Goal: Task Accomplishment & Management: Complete application form

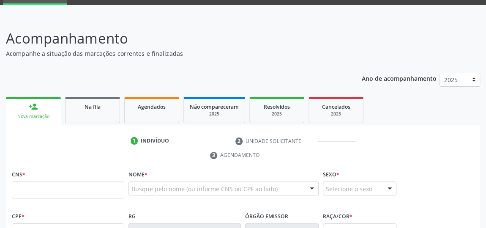
scroll to position [49, 0]
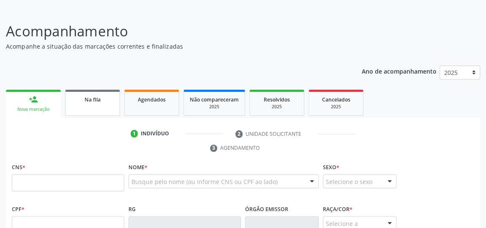
click at [91, 101] on span "Na fila" at bounding box center [93, 99] width 16 height 7
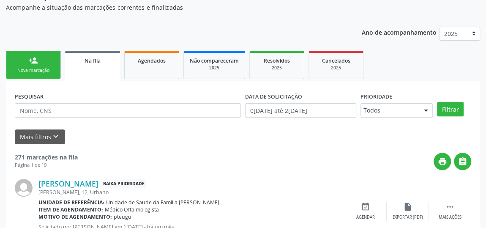
scroll to position [126, 0]
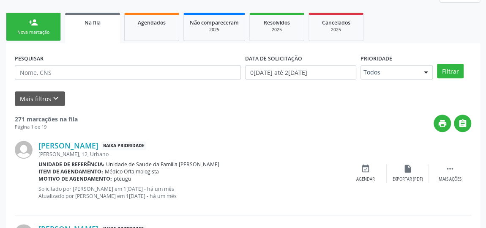
click at [93, 19] on span "Na fila" at bounding box center [93, 22] width 16 height 7
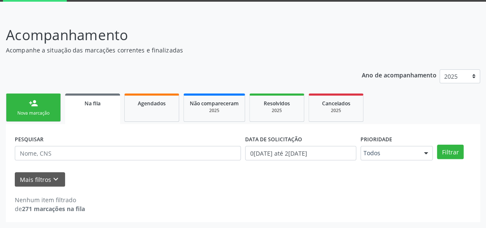
scroll to position [44, 0]
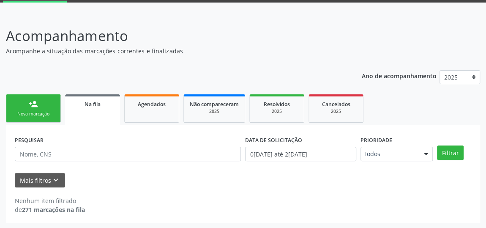
click at [103, 103] on div "Na fila" at bounding box center [92, 103] width 43 height 9
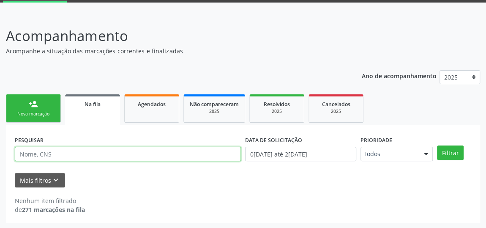
click at [153, 156] on input "text" at bounding box center [128, 154] width 226 height 14
type input "edileuza [PERSON_NAME]"
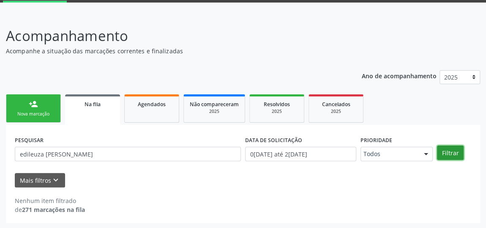
click at [452, 153] on button "Filtrar" at bounding box center [450, 152] width 27 height 14
click at [454, 156] on button "Filtrar" at bounding box center [450, 152] width 27 height 14
click at [45, 109] on link "person_add Nova marcação" at bounding box center [33, 108] width 55 height 28
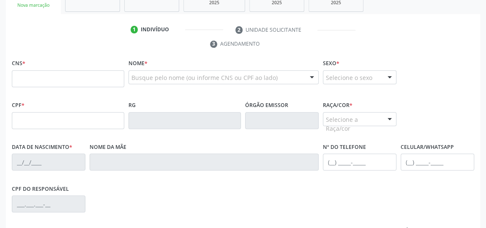
scroll to position [159, 0]
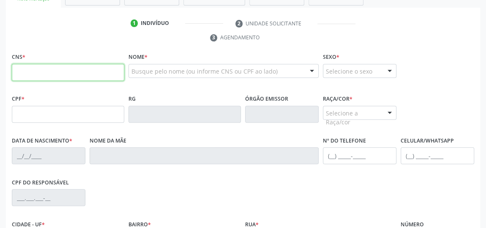
click at [68, 65] on input "text" at bounding box center [68, 72] width 112 height 17
click at [57, 65] on input "text" at bounding box center [68, 72] width 112 height 17
type input "703 4033 9272 4500"
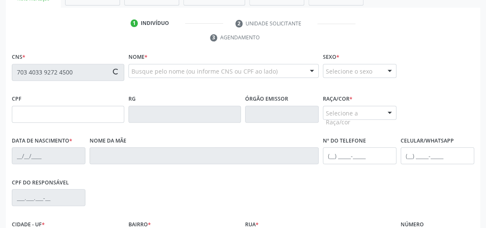
type input "085.142.664-62"
type input "2[DATE]"
type input "[PERSON_NAME]"
type input "[PHONE_NUMBER]"
type input "12"
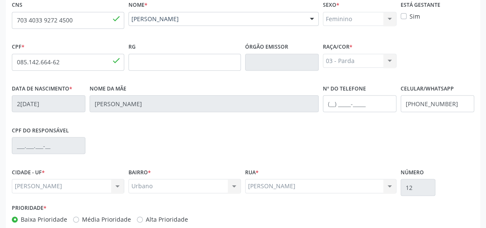
scroll to position [255, 0]
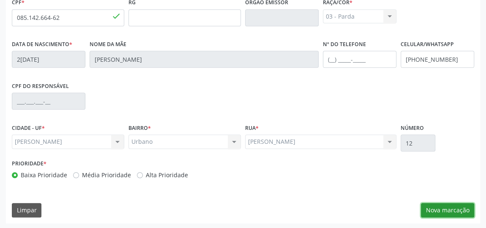
click at [438, 207] on button "Nova marcação" at bounding box center [447, 210] width 53 height 14
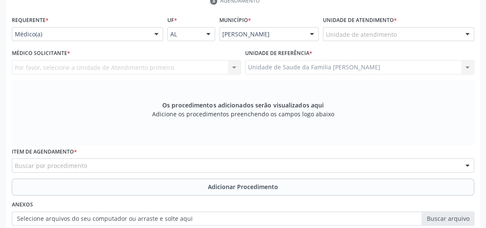
scroll to position [140, 0]
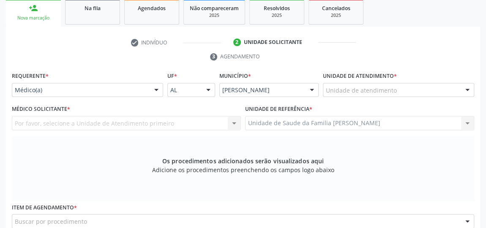
click at [469, 86] on div at bounding box center [467, 90] width 13 height 14
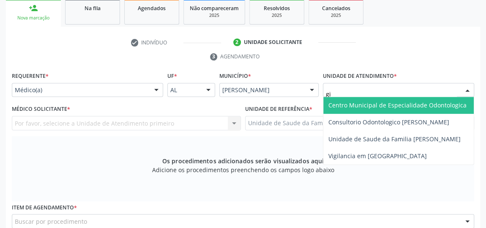
type input "gis"
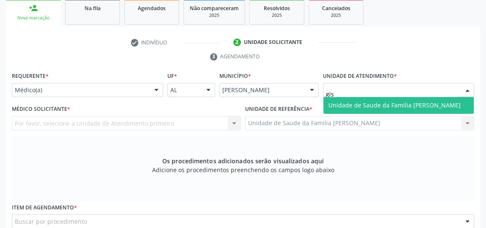
click at [428, 106] on span "Unidade de Saude da Familia [PERSON_NAME]" at bounding box center [394, 105] width 132 height 8
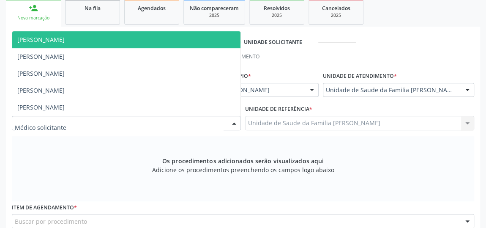
click at [235, 118] on div at bounding box center [234, 123] width 13 height 14
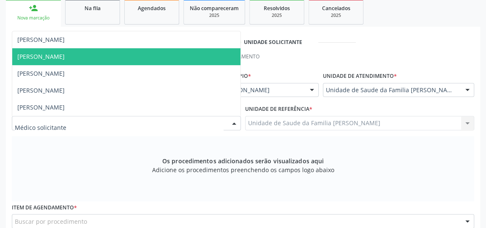
click at [55, 56] on span "[PERSON_NAME]" at bounding box center [40, 56] width 47 height 8
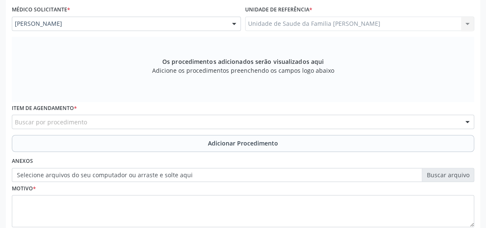
scroll to position [255, 0]
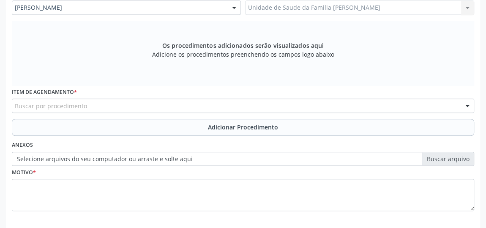
click at [183, 105] on div "Buscar por procedimento" at bounding box center [243, 105] width 462 height 14
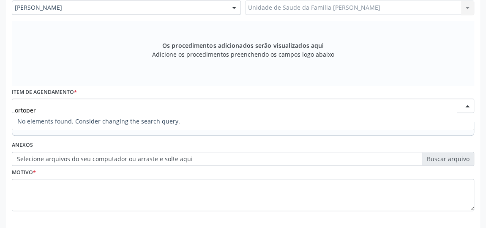
type input "ortope"
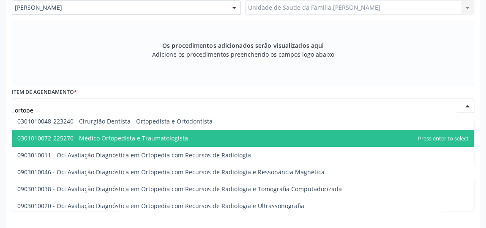
click at [161, 138] on span "0301010072-225270 - Médico Ortopedista e Traumatologista" at bounding box center [102, 138] width 171 height 8
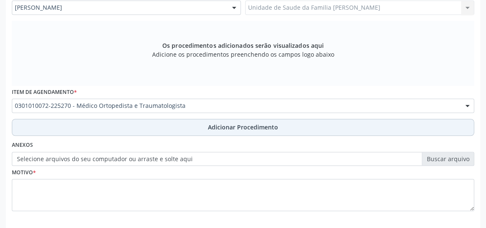
click at [245, 127] on span "Adicionar Procedimento" at bounding box center [243, 127] width 70 height 9
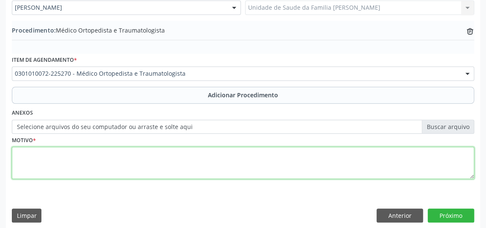
click at [116, 147] on textarea at bounding box center [243, 163] width 462 height 32
click at [114, 159] on textarea at bounding box center [243, 163] width 462 height 32
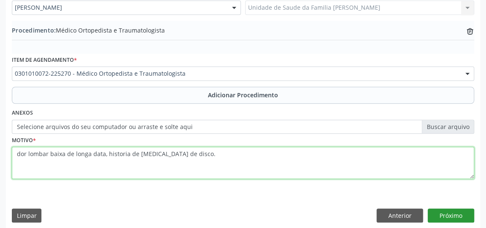
type textarea "dor lombar baixa de longa data, historia de [MEDICAL_DATA] de disco."
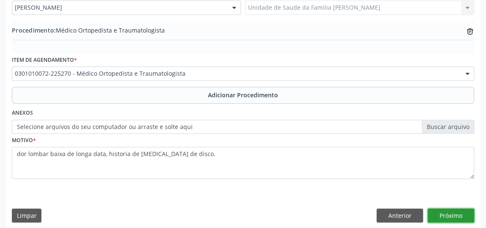
click at [444, 212] on button "Próximo" at bounding box center [451, 215] width 46 height 14
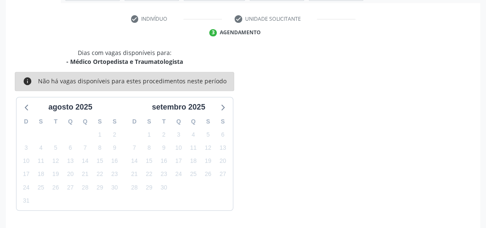
scroll to position [188, 0]
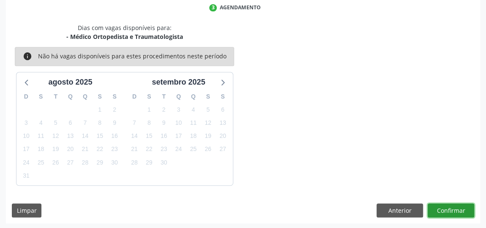
click at [444, 212] on button "Confirmar" at bounding box center [451, 210] width 46 height 14
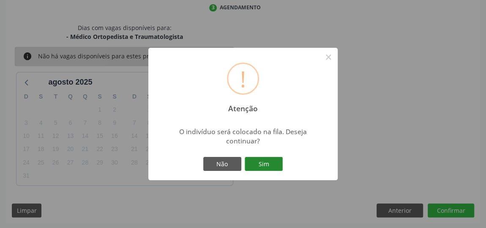
click at [261, 162] on button "Sim" at bounding box center [264, 164] width 38 height 14
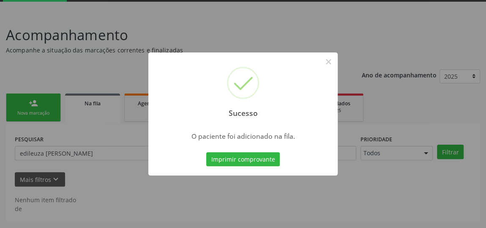
scroll to position [44, 0]
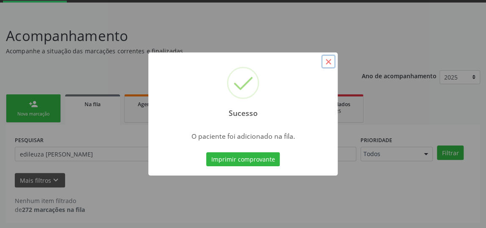
click at [326, 63] on button "×" at bounding box center [328, 62] width 14 height 14
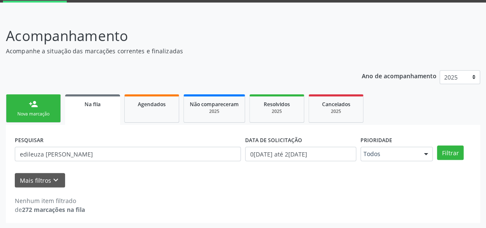
click at [43, 107] on link "person_add Nova marcação" at bounding box center [33, 108] width 55 height 28
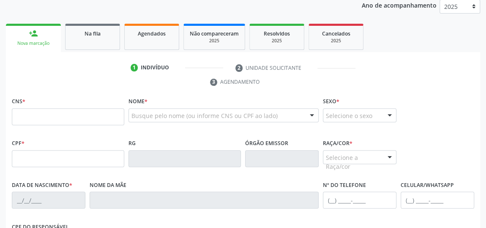
scroll to position [121, 0]
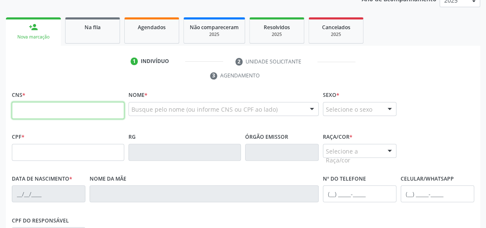
click at [74, 112] on input "text" at bounding box center [68, 110] width 112 height 17
type input "703 4033 9272 4500"
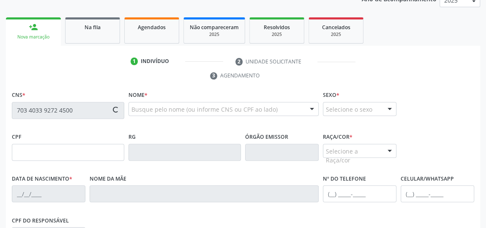
type input "085.142.664-62"
type input "2[DATE]"
type input "[PERSON_NAME]"
type input "[PHONE_NUMBER]"
type input "12"
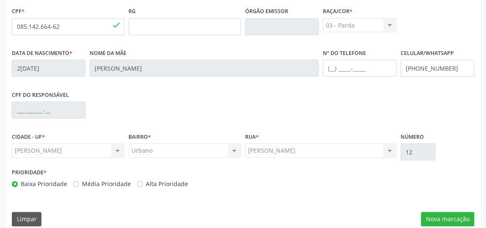
scroll to position [255, 0]
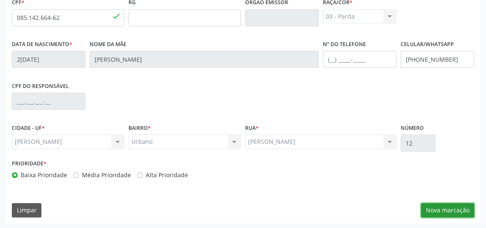
click at [456, 203] on button "Nova marcação" at bounding box center [447, 210] width 53 height 14
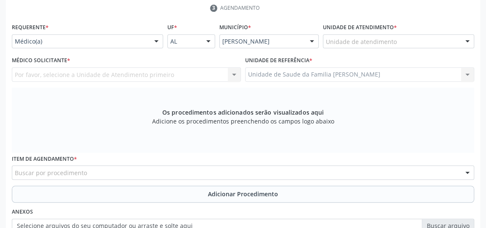
scroll to position [140, 0]
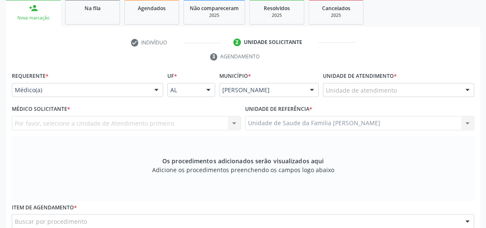
click at [395, 88] on div "Unidade de atendimento" at bounding box center [398, 90] width 151 height 14
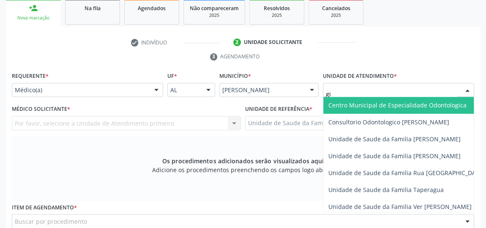
type input "gis"
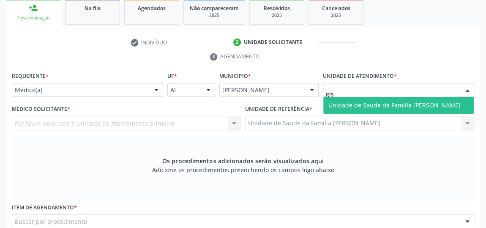
click at [393, 104] on span "Unidade de Saude da Familia [PERSON_NAME]" at bounding box center [394, 105] width 132 height 8
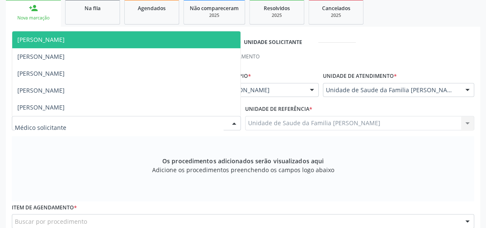
click at [232, 123] on div at bounding box center [234, 123] width 13 height 14
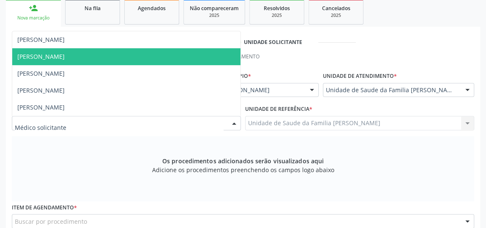
click at [68, 52] on span "[PERSON_NAME]" at bounding box center [126, 56] width 228 height 17
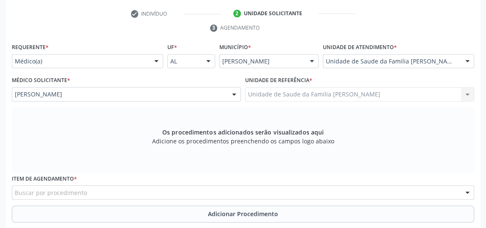
scroll to position [217, 0]
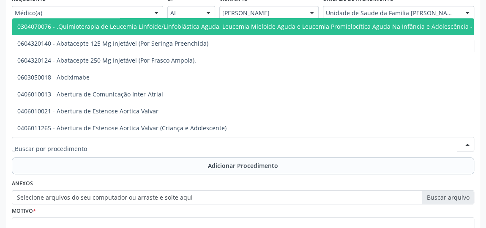
click at [250, 143] on div at bounding box center [243, 144] width 462 height 14
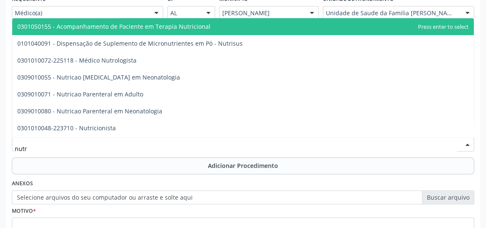
type input "nutri"
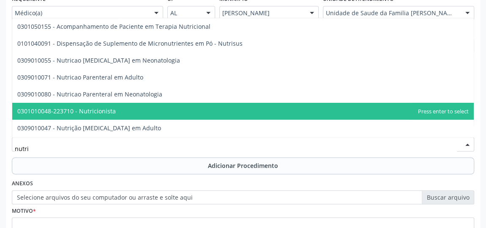
click at [98, 112] on span "0301010048-223710 - Nutricionista" at bounding box center [66, 111] width 98 height 8
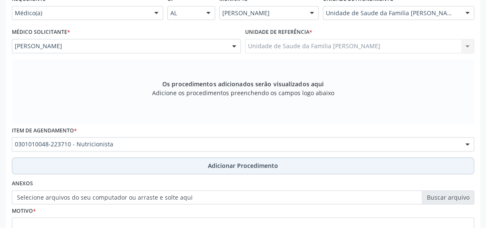
click at [249, 166] on span "Adicionar Procedimento" at bounding box center [243, 165] width 70 height 9
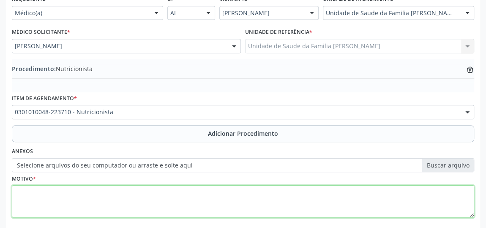
click at [202, 202] on textarea at bounding box center [243, 201] width 462 height 32
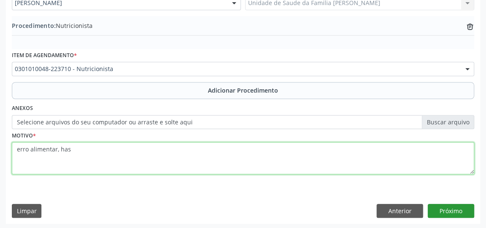
type textarea "erro alimentar, has"
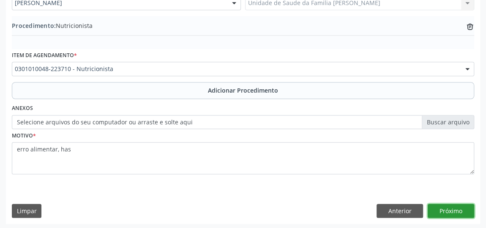
click at [462, 204] on button "Próximo" at bounding box center [451, 211] width 46 height 14
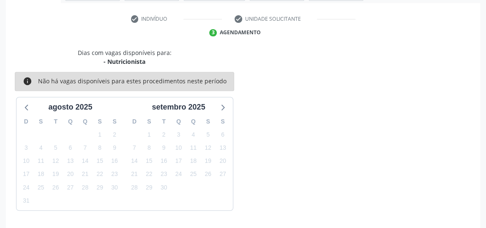
scroll to position [188, 0]
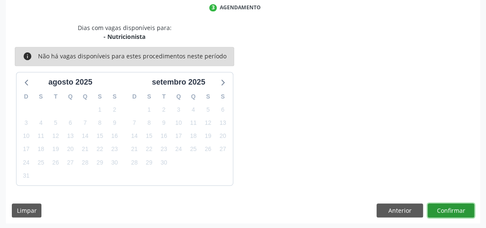
click at [462, 210] on button "Confirmar" at bounding box center [451, 210] width 46 height 14
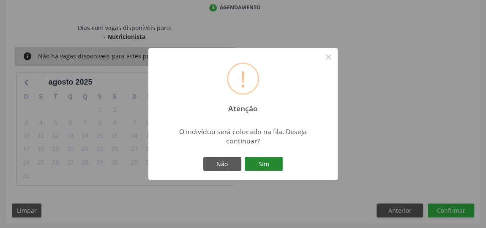
click at [274, 165] on button "Sim" at bounding box center [264, 164] width 38 height 14
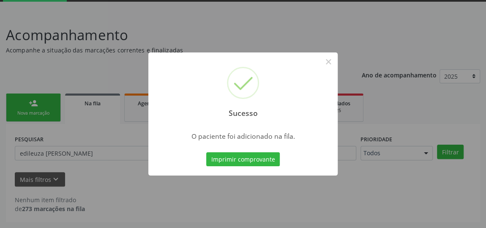
scroll to position [44, 0]
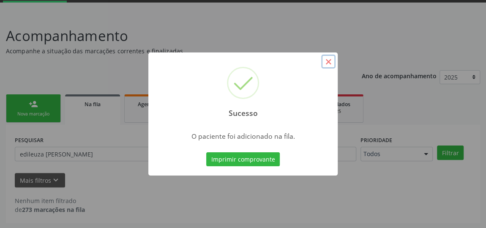
click at [327, 63] on button "×" at bounding box center [328, 62] width 14 height 14
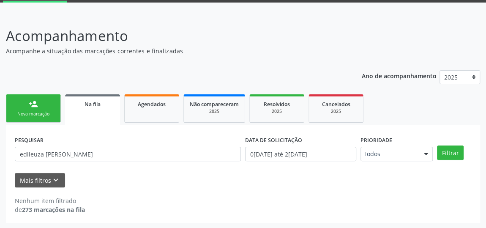
click at [59, 108] on link "person_add Nova marcação" at bounding box center [33, 108] width 55 height 28
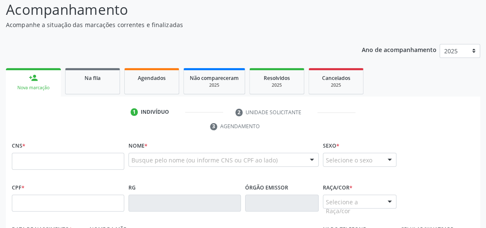
scroll to position [82, 0]
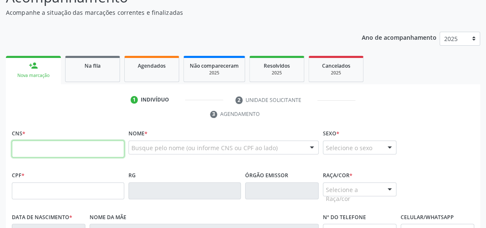
click at [82, 141] on input "text" at bounding box center [68, 148] width 112 height 17
type input "703 4033 9272 4500"
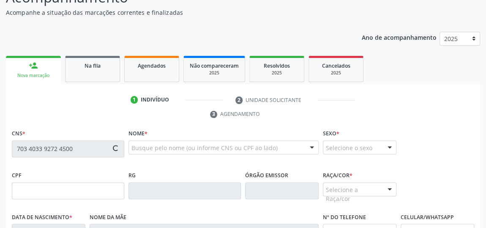
type input "085.142.664-62"
type input "2[DATE]"
type input "[PERSON_NAME]"
type input "[PHONE_NUMBER]"
type input "12"
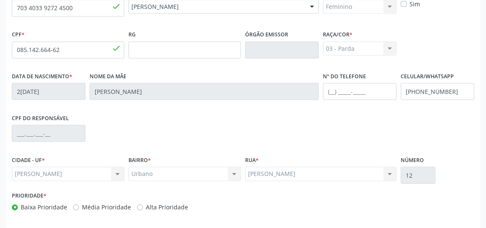
scroll to position [255, 0]
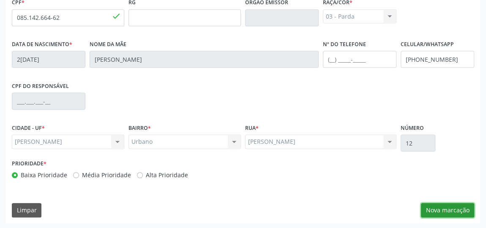
click at [439, 209] on button "Nova marcação" at bounding box center [447, 210] width 53 height 14
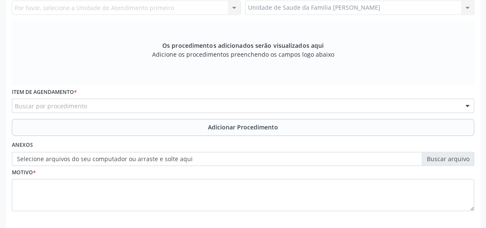
scroll to position [101, 0]
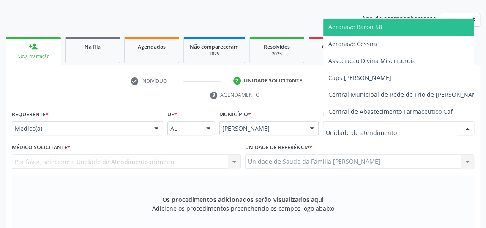
click at [410, 128] on div at bounding box center [398, 128] width 151 height 14
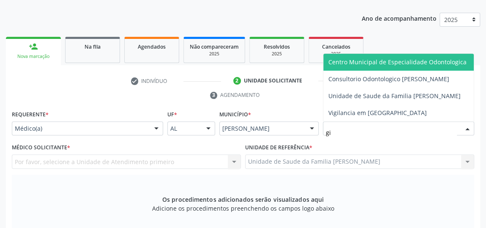
type input "gis"
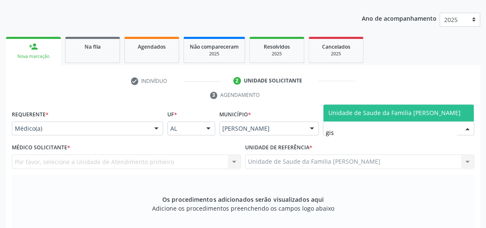
click at [415, 114] on span "Unidade de Saude da Familia [PERSON_NAME]" at bounding box center [394, 113] width 132 height 8
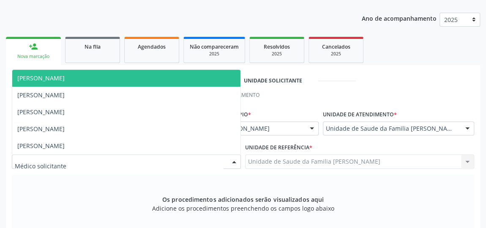
click at [237, 158] on div at bounding box center [234, 162] width 13 height 14
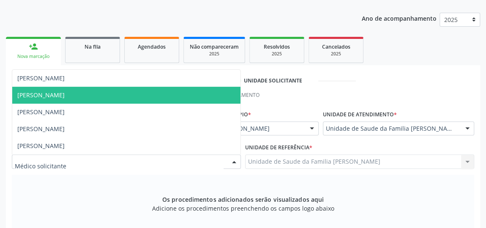
click at [52, 99] on span "[PERSON_NAME]" at bounding box center [126, 95] width 228 height 17
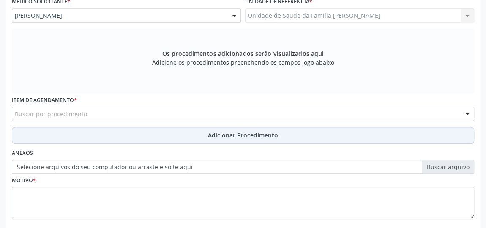
scroll to position [255, 0]
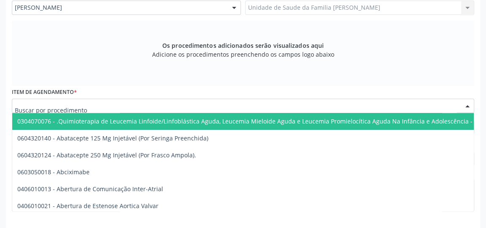
click at [111, 104] on div at bounding box center [243, 105] width 462 height 14
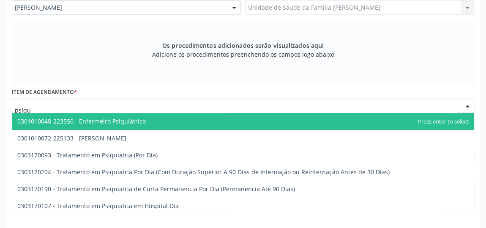
type input "psiqui"
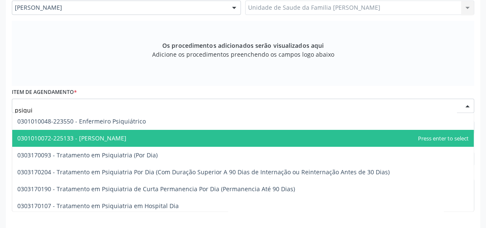
click at [98, 136] on span "0301010072-225133 - [PERSON_NAME]" at bounding box center [71, 138] width 109 height 8
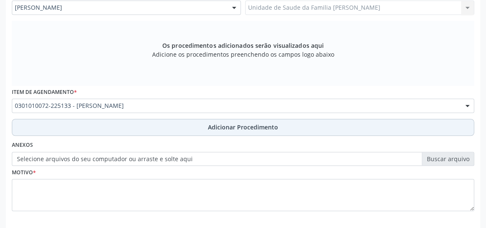
click at [244, 123] on span "Adicionar Procedimento" at bounding box center [243, 127] width 70 height 9
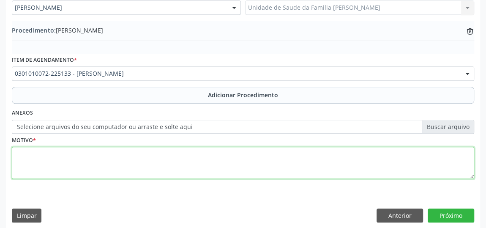
click at [208, 163] on textarea at bounding box center [243, 163] width 462 height 32
click at [88, 152] on textarea "quadro de ansiedade, nexessita de" at bounding box center [243, 163] width 462 height 32
click at [125, 153] on textarea "quadro de ansiedade, necessita de" at bounding box center [243, 163] width 462 height 32
type textarea "quadro de ansiedade, necessita de avaliacao."
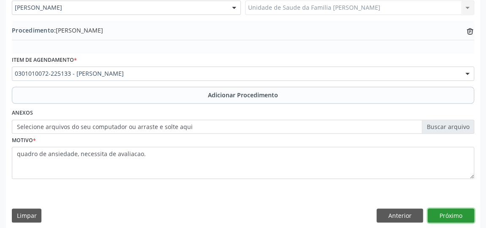
click at [461, 210] on button "Próximo" at bounding box center [451, 215] width 46 height 14
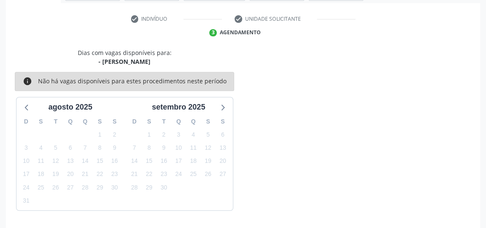
scroll to position [188, 0]
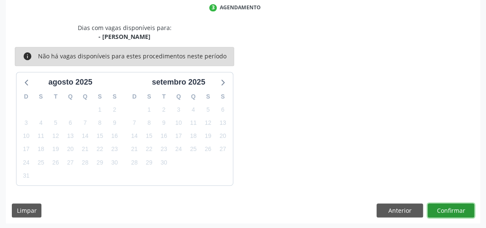
click at [461, 210] on button "Confirmar" at bounding box center [451, 210] width 46 height 14
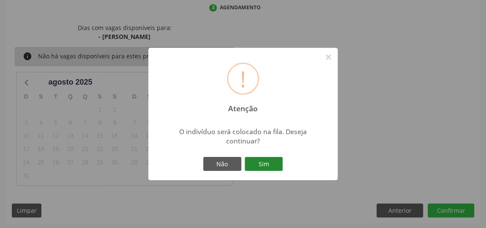
click at [265, 160] on button "Sim" at bounding box center [264, 164] width 38 height 14
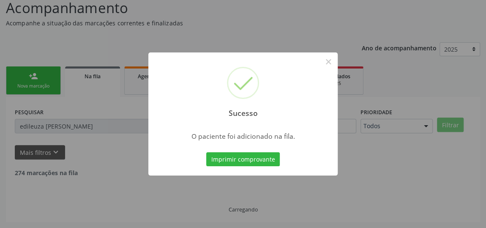
scroll to position [44, 0]
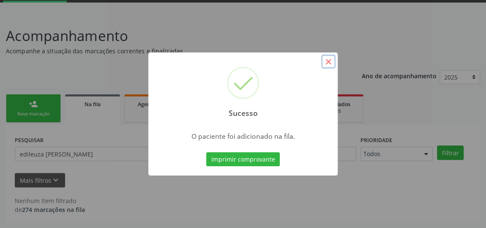
click at [329, 62] on button "×" at bounding box center [328, 62] width 14 height 14
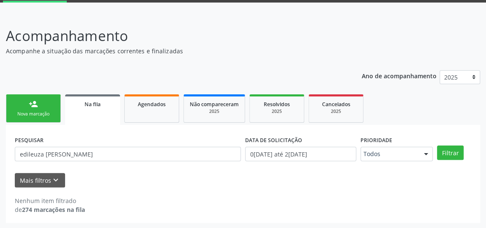
click at [28, 102] on link "person_add Nova marcação" at bounding box center [33, 108] width 55 height 28
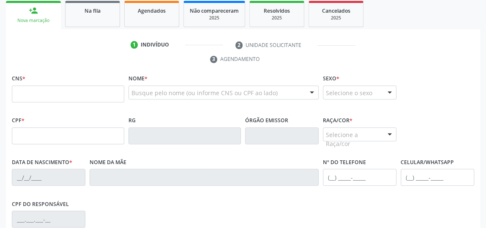
scroll to position [121, 0]
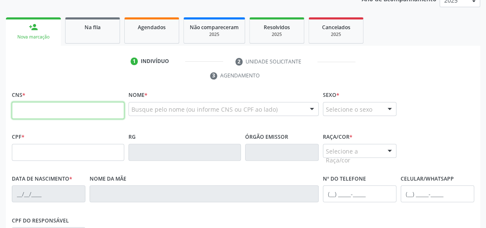
click at [49, 105] on input "text" at bounding box center [68, 110] width 112 height 17
type input "898 0027 6170 2974"
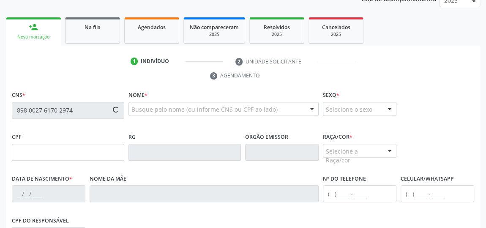
type input "151.903.864-06"
type input "2[DATE]"
type input "[PERSON_NAME] da Conceicao"
type input "[PHONE_NUMBER]"
type input "09"
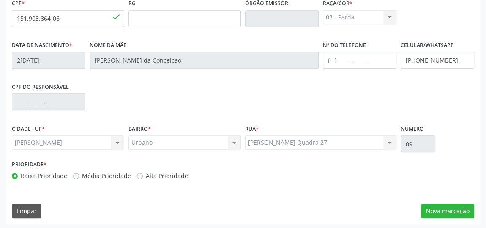
scroll to position [255, 0]
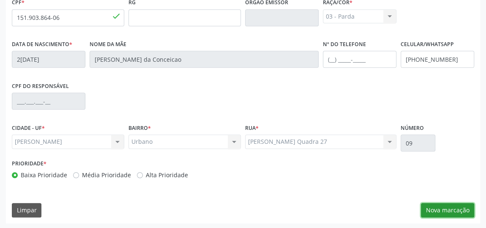
click at [446, 209] on button "Nova marcação" at bounding box center [447, 210] width 53 height 14
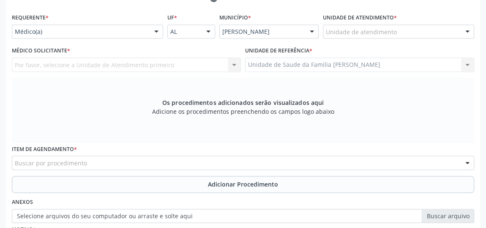
scroll to position [140, 0]
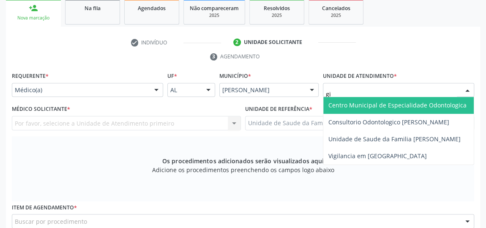
type input "gis"
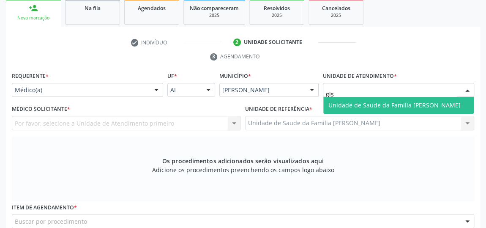
click at [382, 104] on span "Unidade de Saude da Familia [PERSON_NAME]" at bounding box center [394, 105] width 132 height 8
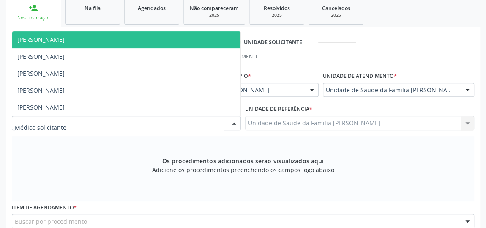
click at [232, 117] on div at bounding box center [234, 123] width 13 height 14
click at [65, 42] on span "[PERSON_NAME]" at bounding box center [40, 39] width 47 height 8
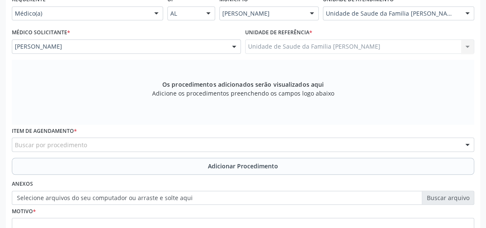
scroll to position [217, 0]
click at [231, 146] on div "Buscar por procedimento" at bounding box center [243, 144] width 462 height 14
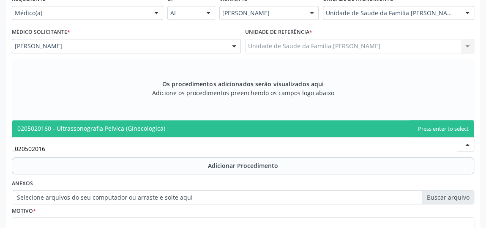
type input "0205020160"
click at [169, 127] on span "0205020160 - Ultrassonografia Pelvica (Ginecologica)" at bounding box center [242, 128] width 461 height 17
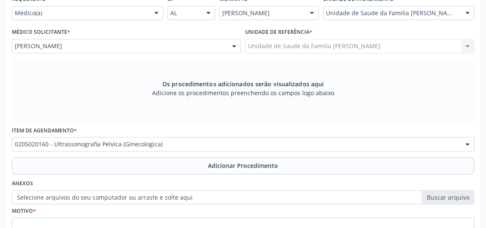
click at [231, 161] on span "Adicionar Procedimento" at bounding box center [243, 165] width 70 height 9
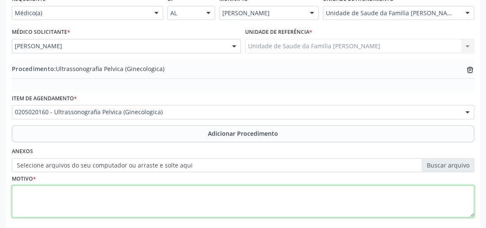
click at [208, 199] on textarea at bounding box center [243, 201] width 462 height 32
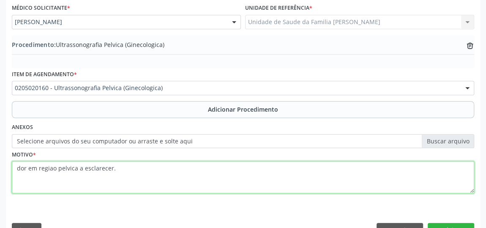
scroll to position [260, 0]
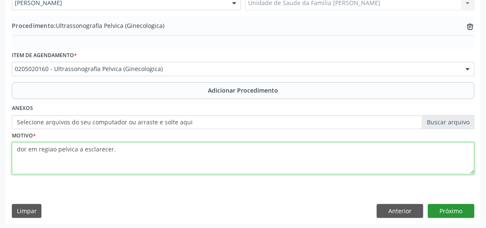
type textarea "dor em regiao pelvica a esclarecer."
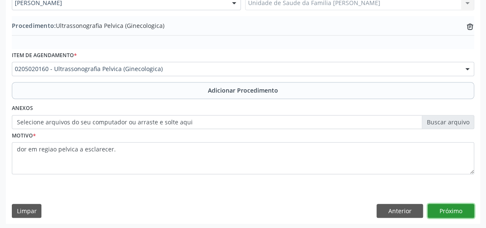
click at [456, 207] on button "Próximo" at bounding box center [451, 211] width 46 height 14
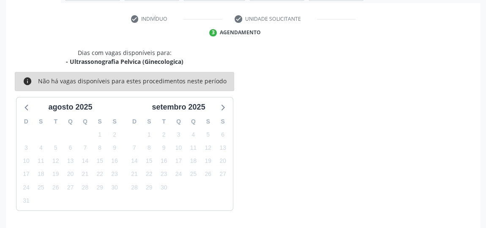
scroll to position [188, 0]
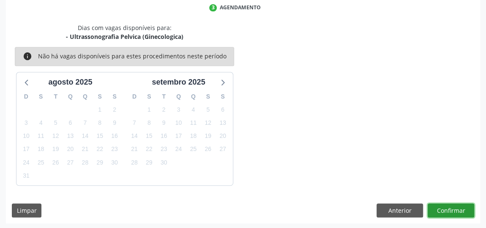
click at [456, 207] on button "Confirmar" at bounding box center [451, 210] width 46 height 14
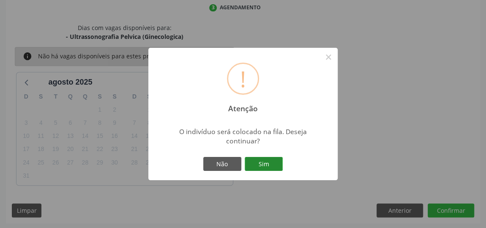
click at [274, 164] on button "Sim" at bounding box center [264, 164] width 38 height 14
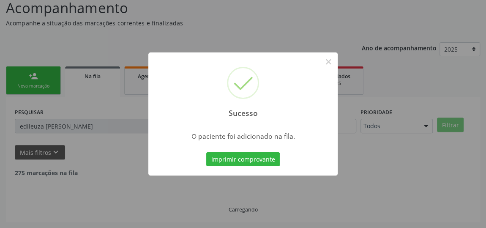
scroll to position [44, 0]
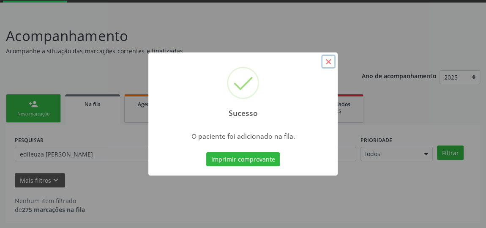
click at [330, 58] on button "×" at bounding box center [328, 62] width 14 height 14
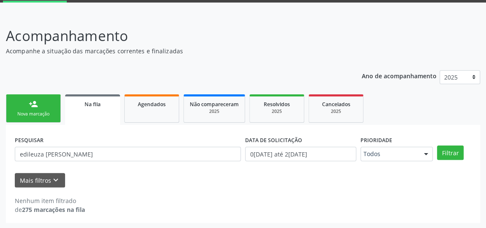
click at [39, 111] on div "Nova marcação" at bounding box center [33, 114] width 42 height 6
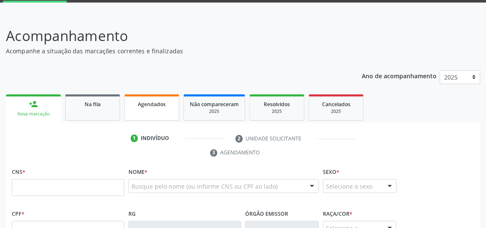
click at [139, 113] on link "Agendados" at bounding box center [151, 107] width 55 height 26
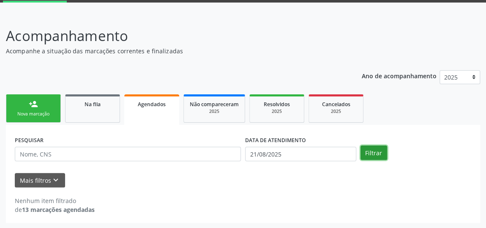
click at [372, 151] on button "Filtrar" at bounding box center [373, 152] width 27 height 14
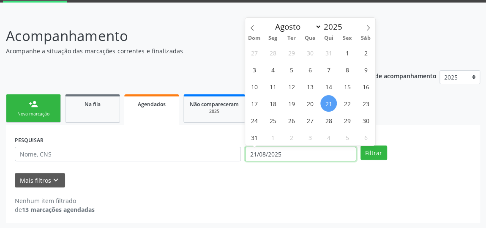
click at [252, 154] on input "21/08/2025" at bounding box center [300, 154] width 111 height 14
click at [308, 105] on span "20" at bounding box center [310, 103] width 16 height 16
type input "2[DATE]"
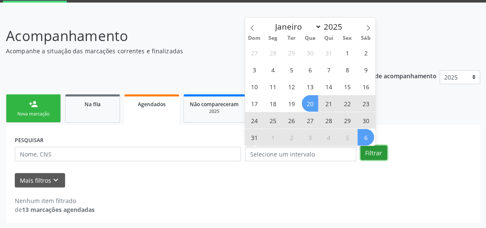
click at [379, 151] on button "Filtrar" at bounding box center [373, 152] width 27 height 14
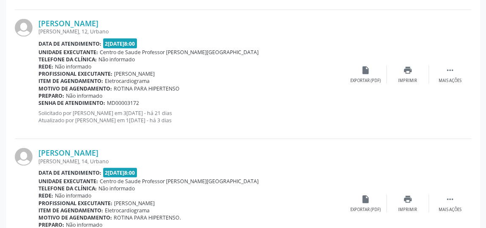
scroll to position [812, 0]
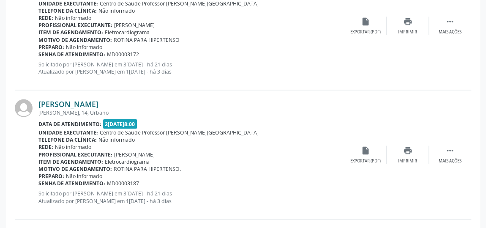
click at [93, 104] on link "[PERSON_NAME]" at bounding box center [68, 103] width 60 height 9
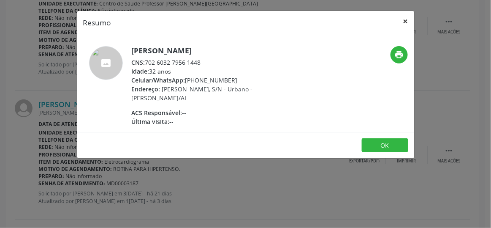
click at [405, 22] on button "×" at bounding box center [406, 21] width 17 height 21
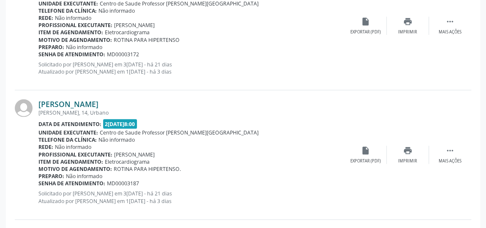
click at [98, 99] on link "[PERSON_NAME]" at bounding box center [68, 103] width 60 height 9
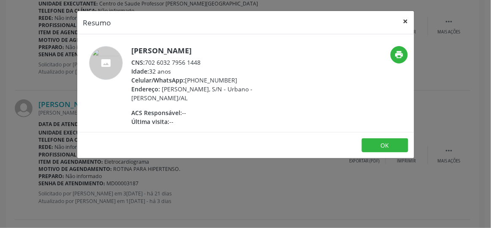
click at [411, 19] on button "×" at bounding box center [406, 21] width 17 height 21
